Goal: Task Accomplishment & Management: Manage account settings

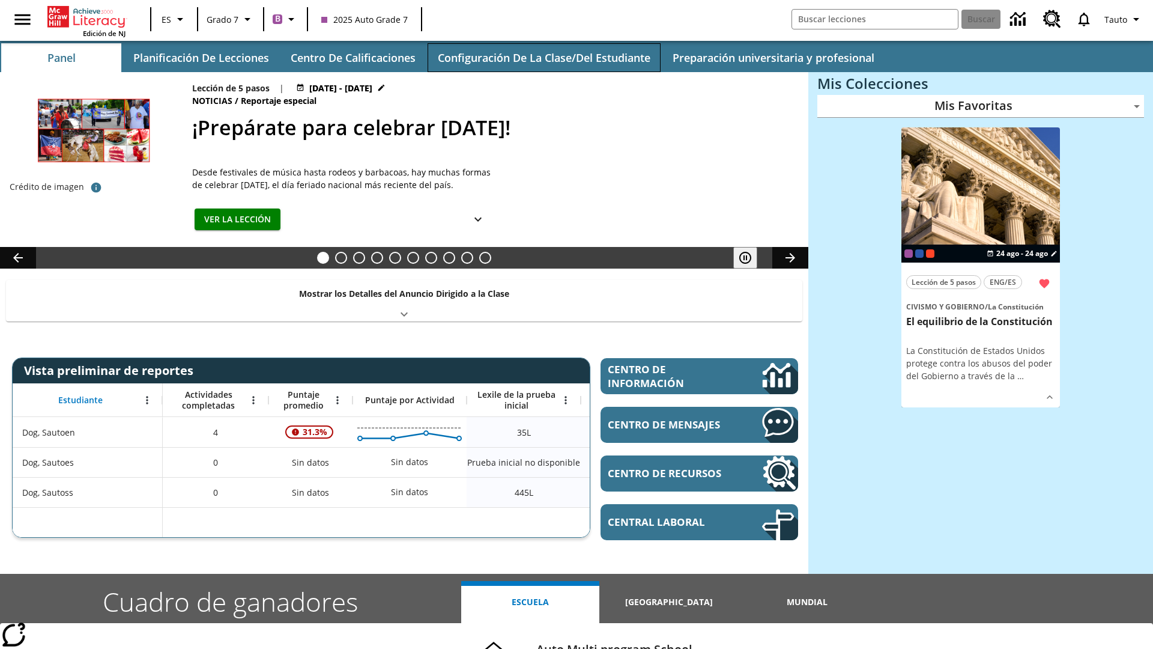
click at [544, 58] on button "Configuración de la clase/del estudiante" at bounding box center [544, 57] width 233 height 29
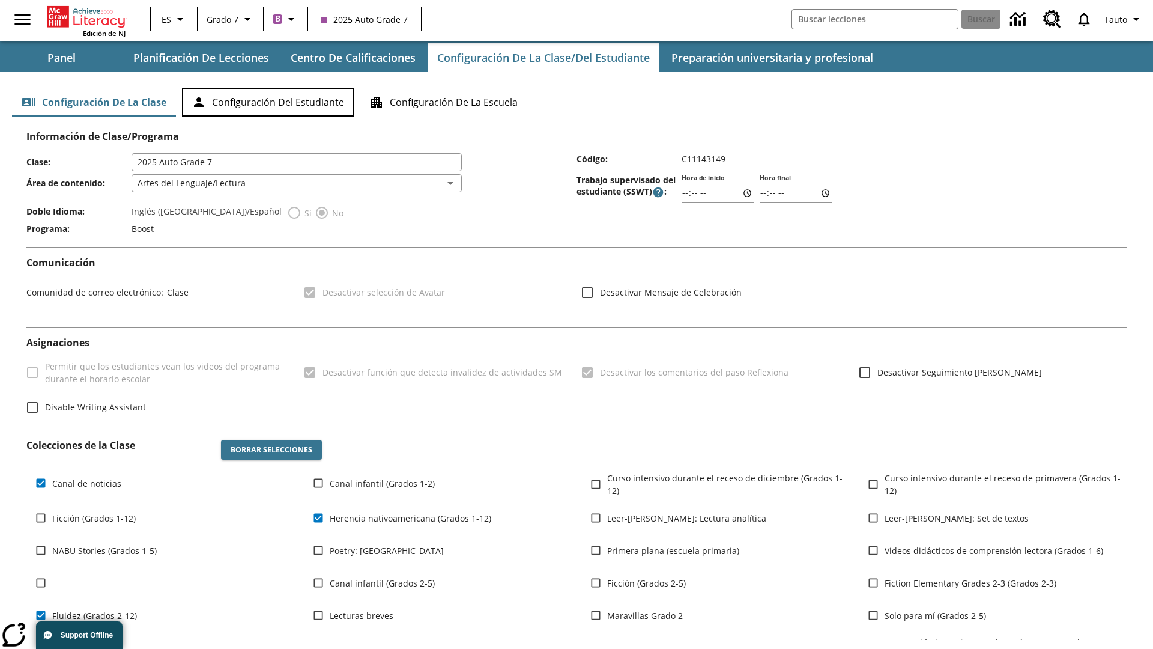
click at [268, 102] on button "Configuración del estudiante" at bounding box center [268, 102] width 172 height 29
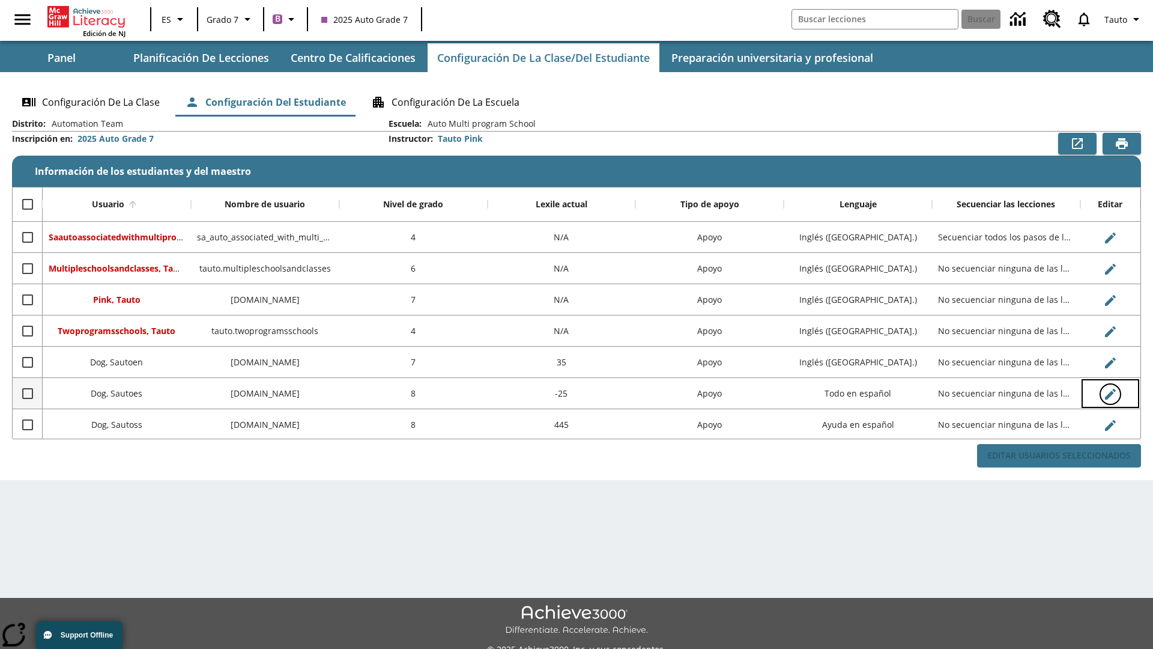
click at [1110, 393] on icon "Editar Usuario" at bounding box center [1110, 394] width 11 height 11
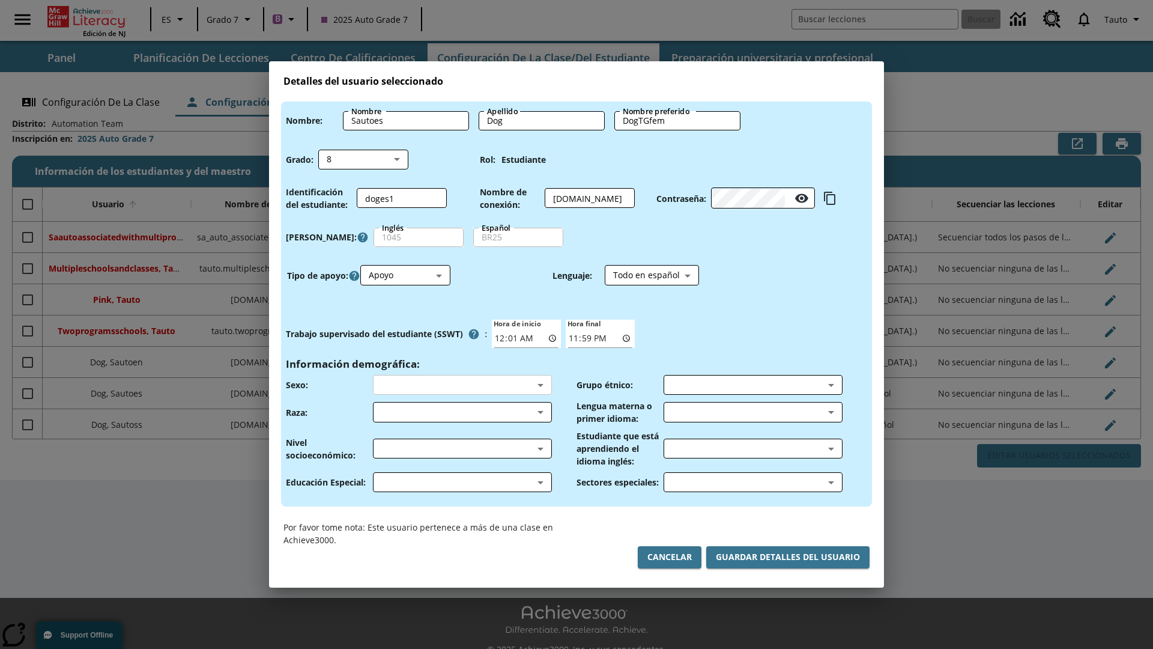
click at [462, 384] on body "Saltar al contenido principal Edición de NJ ES Grado 7 B 2025 Auto Grade 7 Busc…" at bounding box center [576, 337] width 1153 height 675
click at [462, 412] on body "Saltar al contenido principal Edición de NJ ES Grado 7 B 2025 Auto Grade 7 Busc…" at bounding box center [576, 337] width 1153 height 675
click at [462, 448] on body "Saltar al contenido principal Edición de NJ ES Grado 7 B 2025 Auto Grade 7 Busc…" at bounding box center [576, 337] width 1153 height 675
click at [462, 482] on body "Saltar al contenido principal Edición de NJ ES Grado 7 B 2025 Auto Grade 7 Busc…" at bounding box center [576, 337] width 1153 height 675
click at [753, 384] on body "Saltar al contenido principal Edición de NJ ES Grado 7 B 2025 Auto Grade 7 Busc…" at bounding box center [576, 337] width 1153 height 675
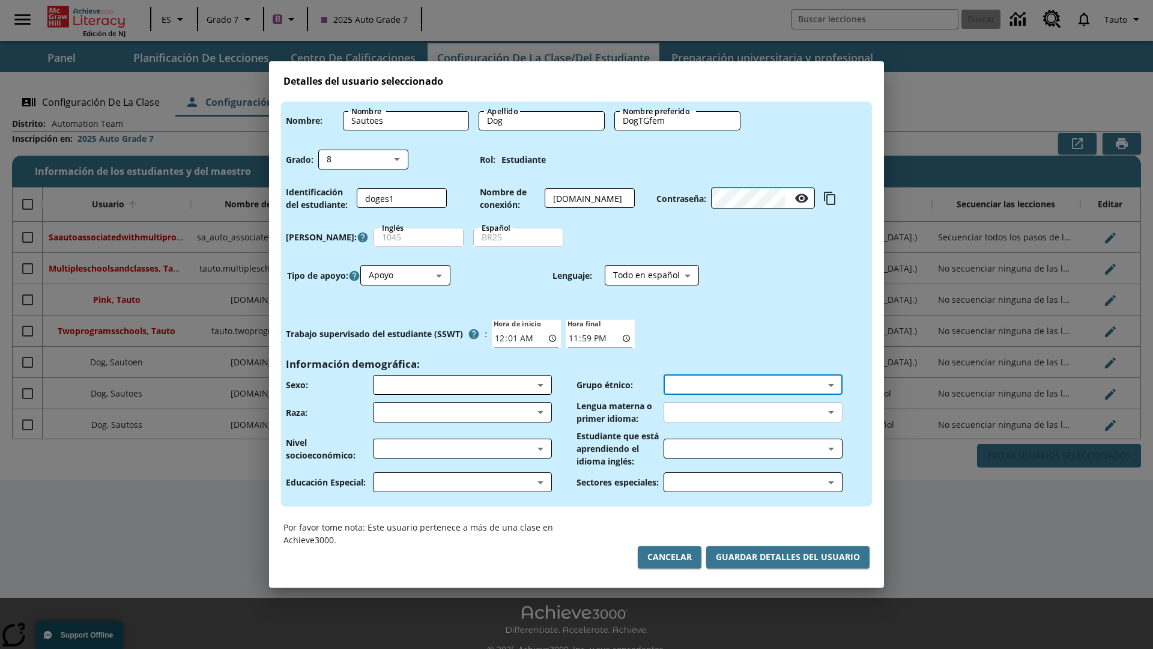
click at [753, 412] on body "Saltar al contenido principal Edición de NJ ES Grado 7 B 2025 Auto Grade 7 Busc…" at bounding box center [576, 337] width 1153 height 675
click at [753, 448] on body "Saltar al contenido principal Edición de NJ ES Grado 7 B 2025 Auto Grade 7 Busc…" at bounding box center [576, 337] width 1153 height 675
click at [753, 482] on body "Saltar al contenido principal Edición de NJ ES Grado 7 B 2025 Auto Grade 7 Busc…" at bounding box center [576, 337] width 1153 height 675
